Goal: Information Seeking & Learning: Learn about a topic

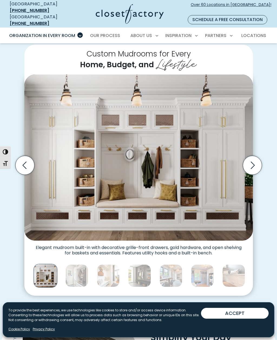
scroll to position [108, 0]
click at [253, 156] on icon "Next slide" at bounding box center [251, 165] width 19 height 19
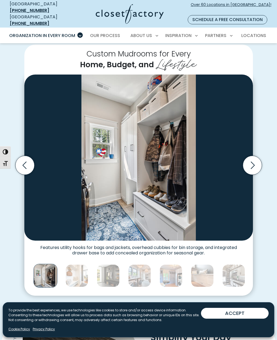
click at [256, 157] on icon "Next slide" at bounding box center [251, 165] width 19 height 19
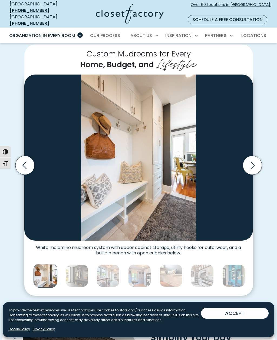
click at [255, 156] on icon "Next slide" at bounding box center [251, 165] width 19 height 19
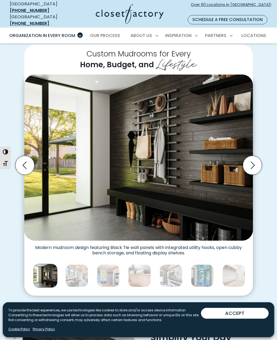
click at [253, 158] on icon "Next slide" at bounding box center [251, 165] width 19 height 19
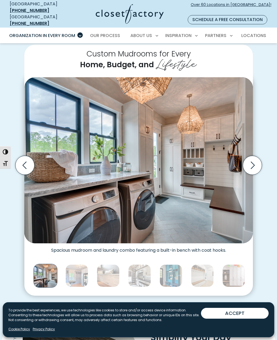
click at [256, 157] on icon "Next slide" at bounding box center [251, 165] width 19 height 19
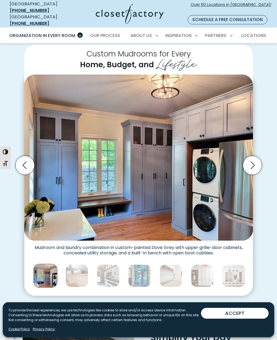
click at [254, 156] on icon "Next slide" at bounding box center [251, 165] width 19 height 19
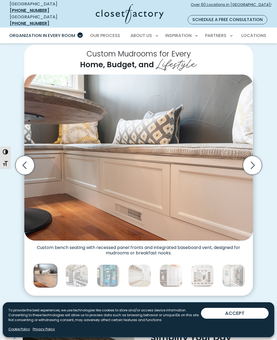
click at [252, 158] on icon "Next slide" at bounding box center [251, 165] width 19 height 19
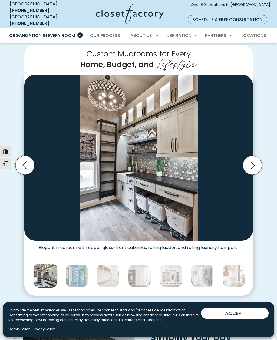
click at [253, 157] on icon "Next slide" at bounding box center [251, 165] width 19 height 19
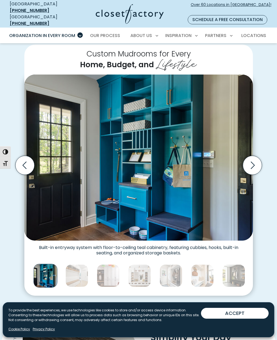
click at [252, 157] on icon "Next slide" at bounding box center [251, 165] width 19 height 19
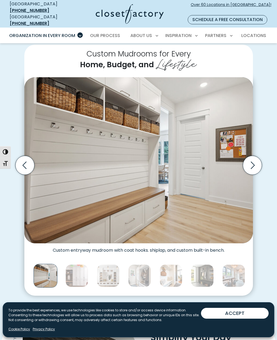
click at [253, 156] on icon "Next slide" at bounding box center [251, 165] width 19 height 19
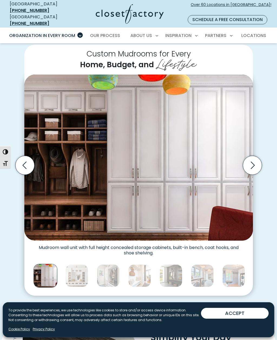
click at [250, 156] on icon "Next slide" at bounding box center [251, 165] width 19 height 19
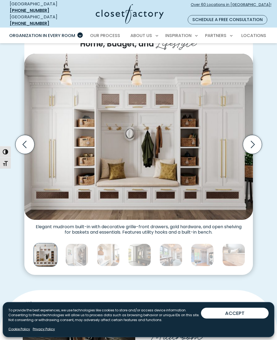
scroll to position [129, 0]
click at [249, 319] on button "ACCEPT" at bounding box center [235, 313] width 68 height 11
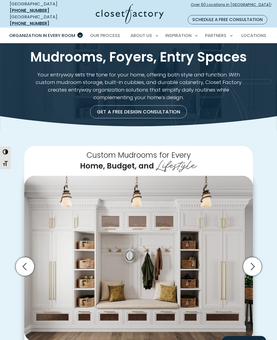
scroll to position [0, 0]
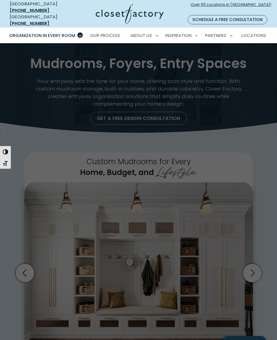
click at [176, 52] on span "Inspiration Gallery" at bounding box center [168, 54] width 41 height 5
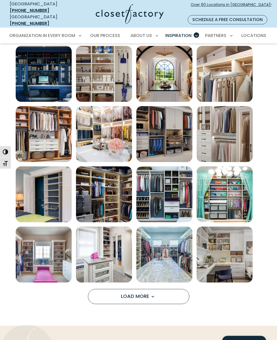
scroll to position [190, 0]
click at [141, 293] on span "Load More" at bounding box center [138, 296] width 35 height 7
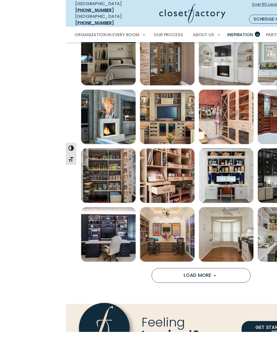
scroll to position [449, 0]
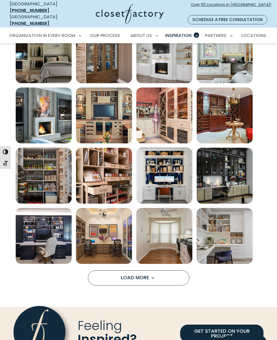
click at [142, 274] on span "Load More" at bounding box center [138, 277] width 35 height 7
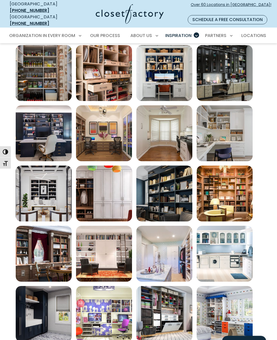
scroll to position [552, 0]
click at [116, 189] on img "Open inspiration gallery to preview enlarged image" at bounding box center [104, 194] width 56 height 56
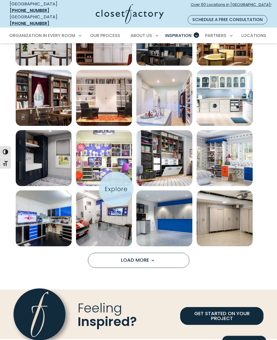
scroll to position [725, 0]
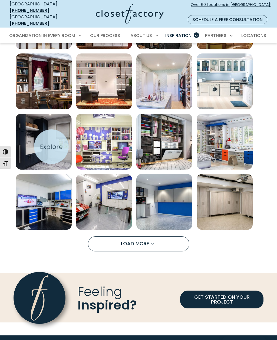
click at [44, 142] on img "Open inspiration gallery to preview enlarged image" at bounding box center [44, 142] width 56 height 56
click at [140, 240] on span "Load More" at bounding box center [138, 243] width 35 height 7
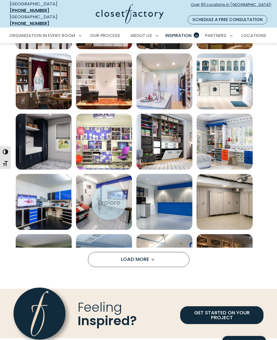
click at [144, 234] on img "Open inspiration gallery to preview enlarged image" at bounding box center [164, 262] width 56 height 56
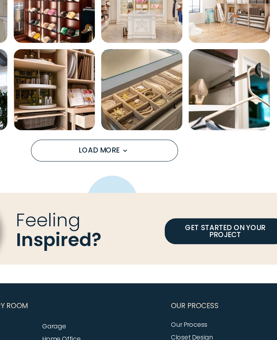
scroll to position [1014, 0]
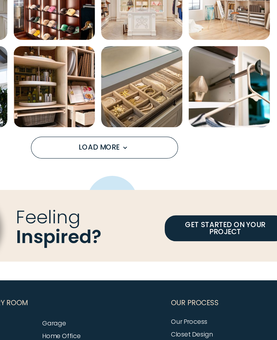
click at [136, 126] on img "Open inspiration gallery to preview enlarged image" at bounding box center [164, 154] width 56 height 56
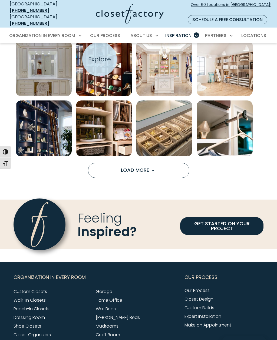
scroll to position [1044, 0]
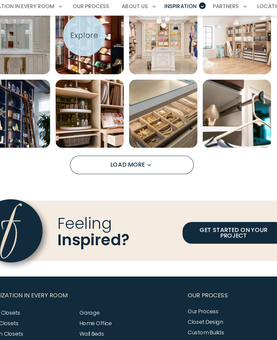
click at [121, 162] on span "Load More" at bounding box center [138, 165] width 35 height 7
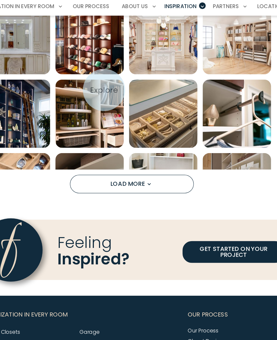
click at [136, 156] on img "Open inspiration gallery to preview enlarged image" at bounding box center [164, 184] width 56 height 56
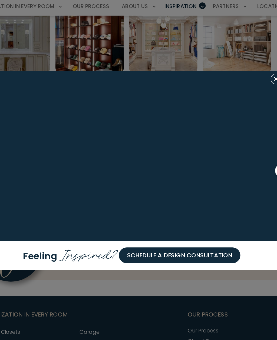
click at [112, 127] on figure at bounding box center [138, 158] width 249 height 139
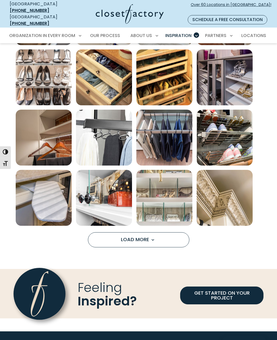
scroll to position [1224, 0]
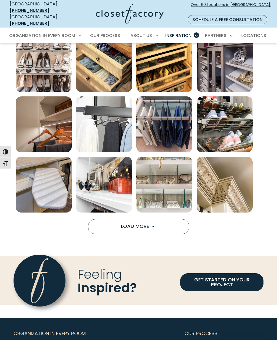
click at [137, 223] on span "Load More" at bounding box center [138, 226] width 35 height 7
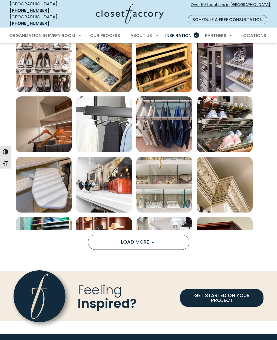
click at [144, 218] on img "Open inspiration gallery to preview enlarged image" at bounding box center [164, 245] width 56 height 56
click at [0, 0] on img at bounding box center [0, 0] width 0 height 0
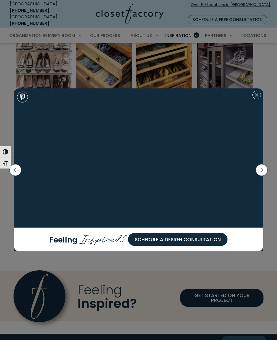
scroll to position [1224, 0]
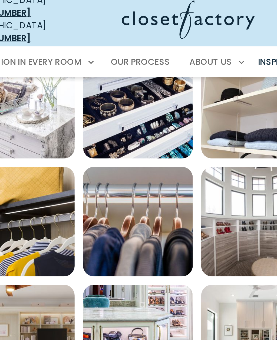
scroll to position [1450, 0]
